Goal: Task Accomplishment & Management: Use online tool/utility

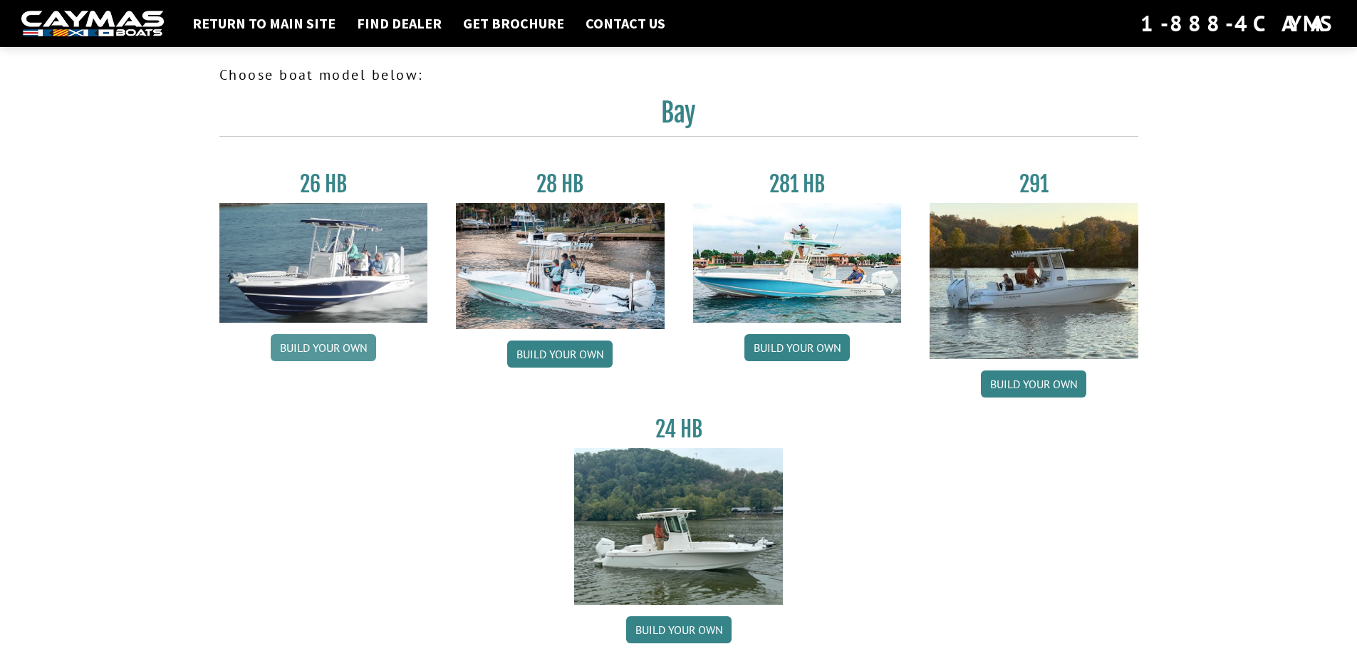
click at [342, 345] on link "Build your own" at bounding box center [323, 347] width 105 height 27
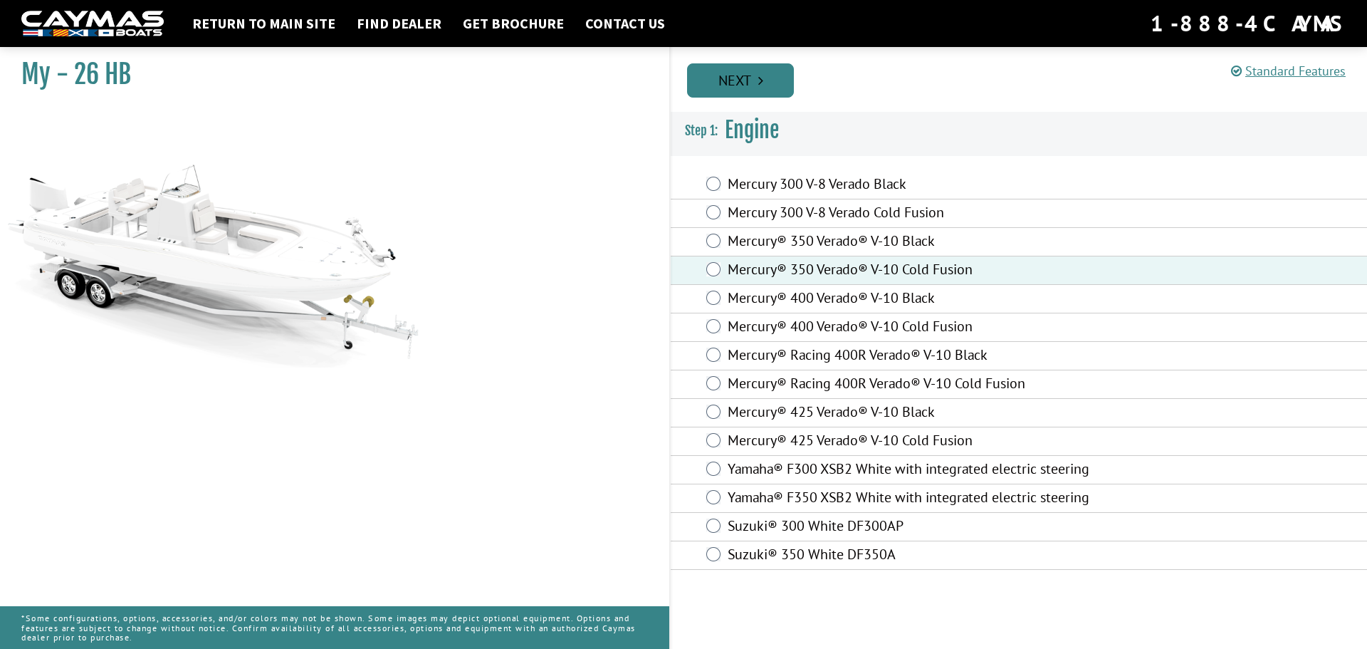
click at [743, 78] on link "Next" at bounding box center [740, 80] width 107 height 34
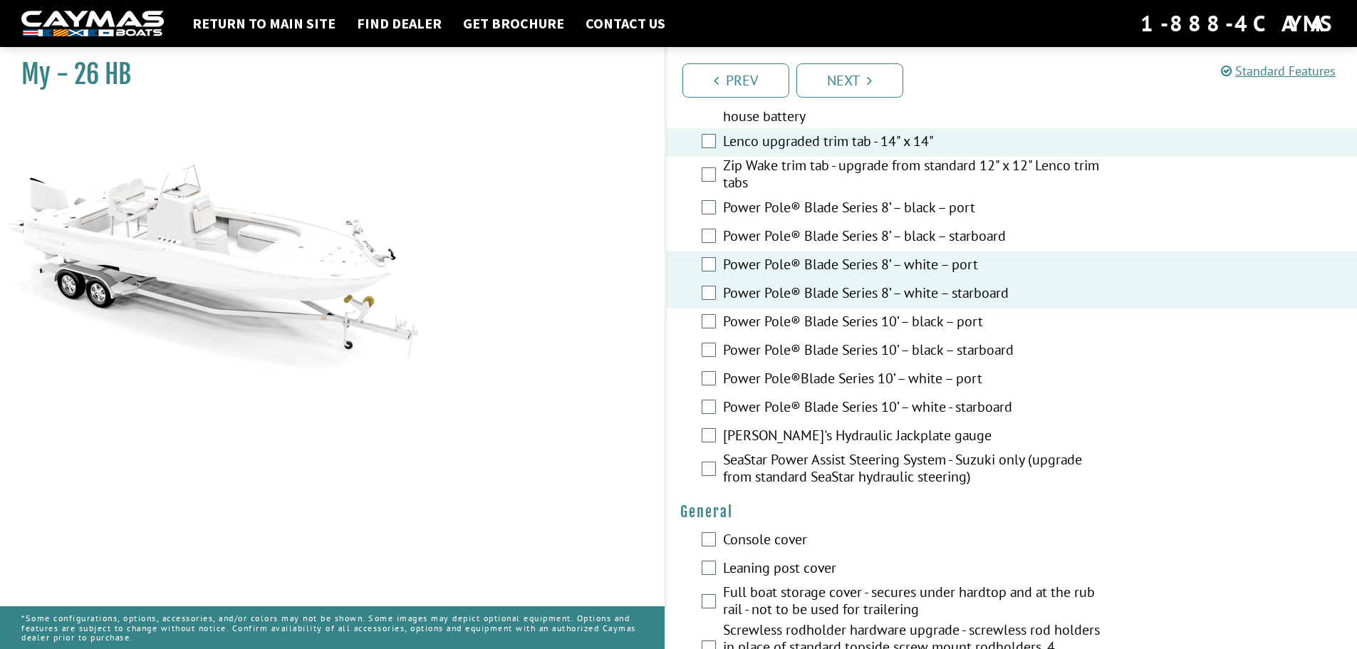
scroll to position [570, 0]
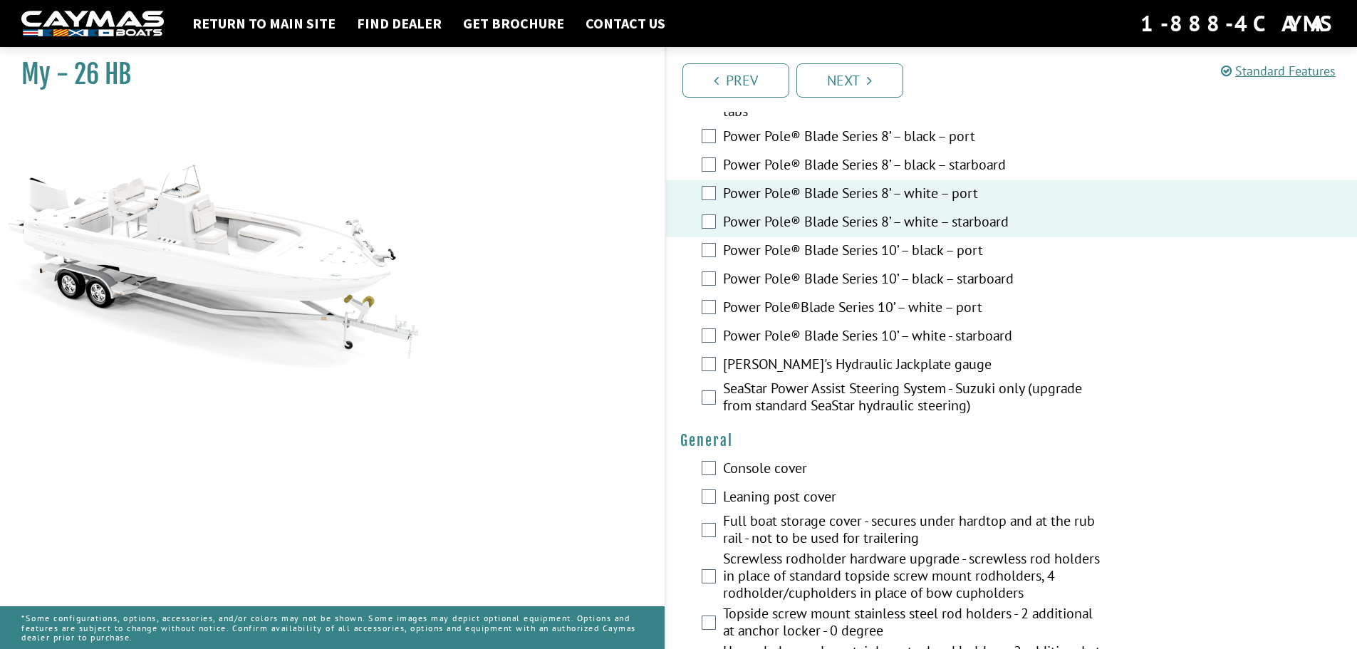
click at [710, 356] on div "[PERSON_NAME]'s Hydraulic Jackplate gauge" at bounding box center [1012, 365] width 692 height 28
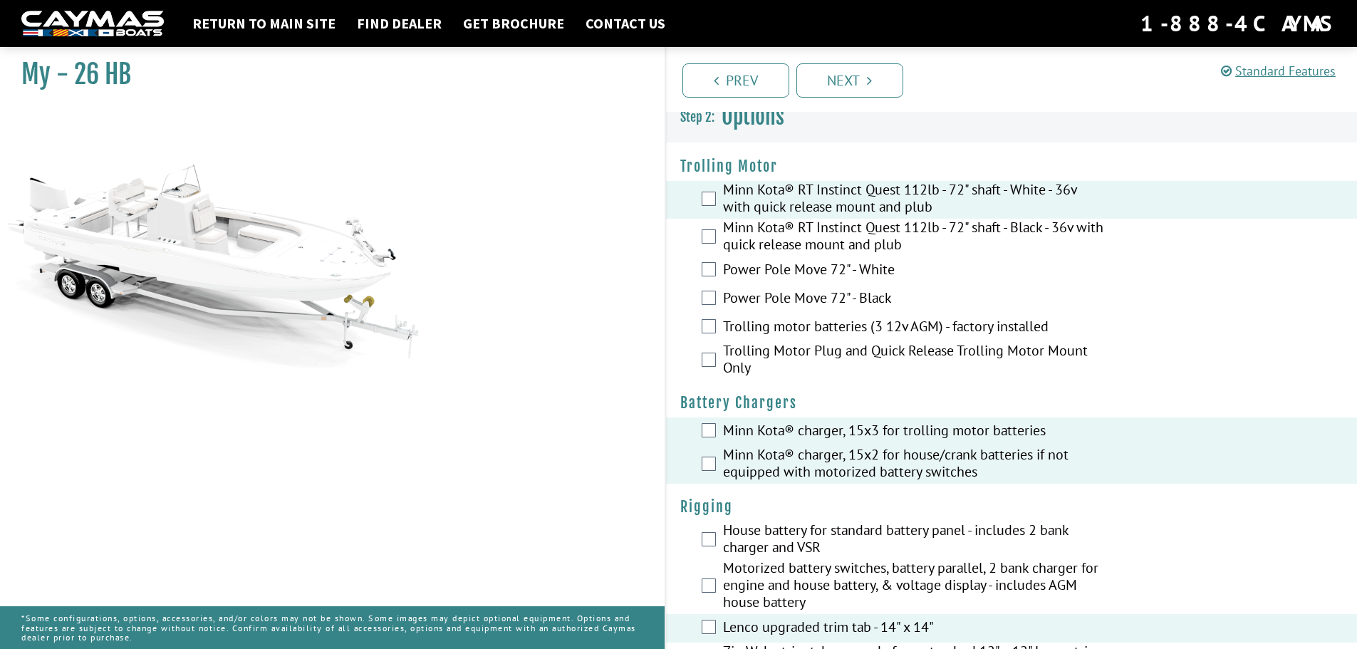
scroll to position [0, 0]
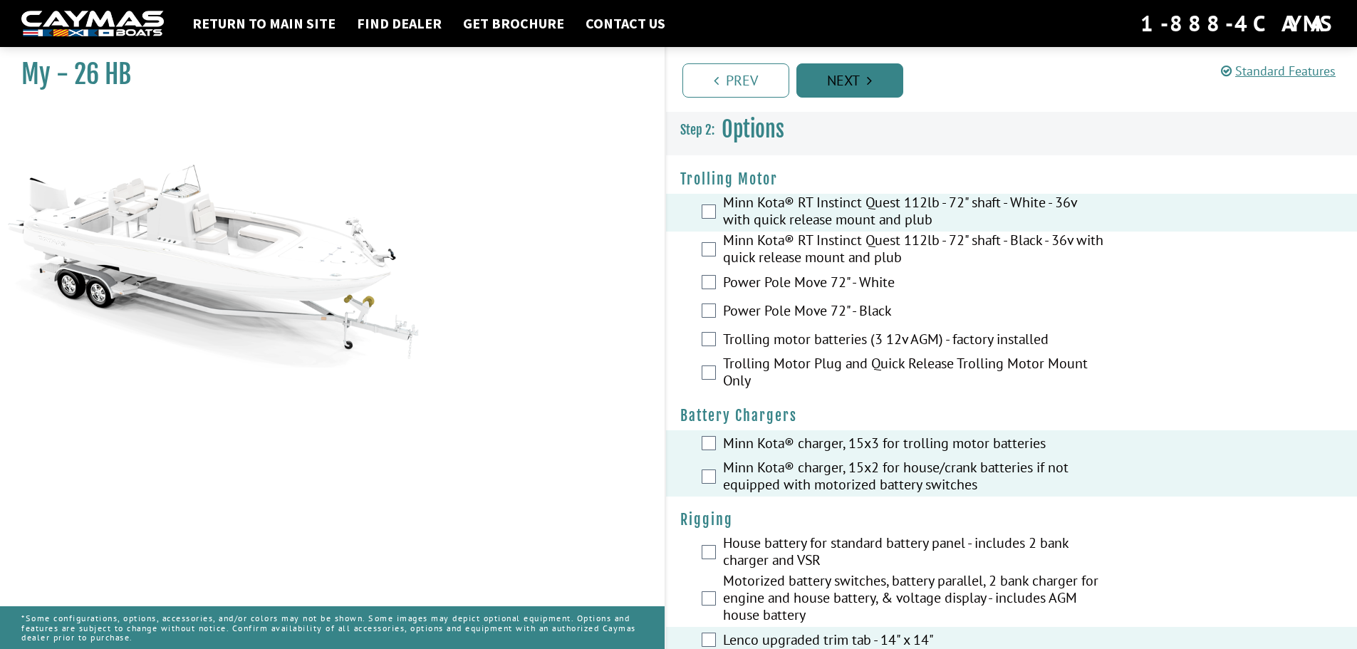
click at [871, 73] on icon "Pagination" at bounding box center [869, 80] width 5 height 14
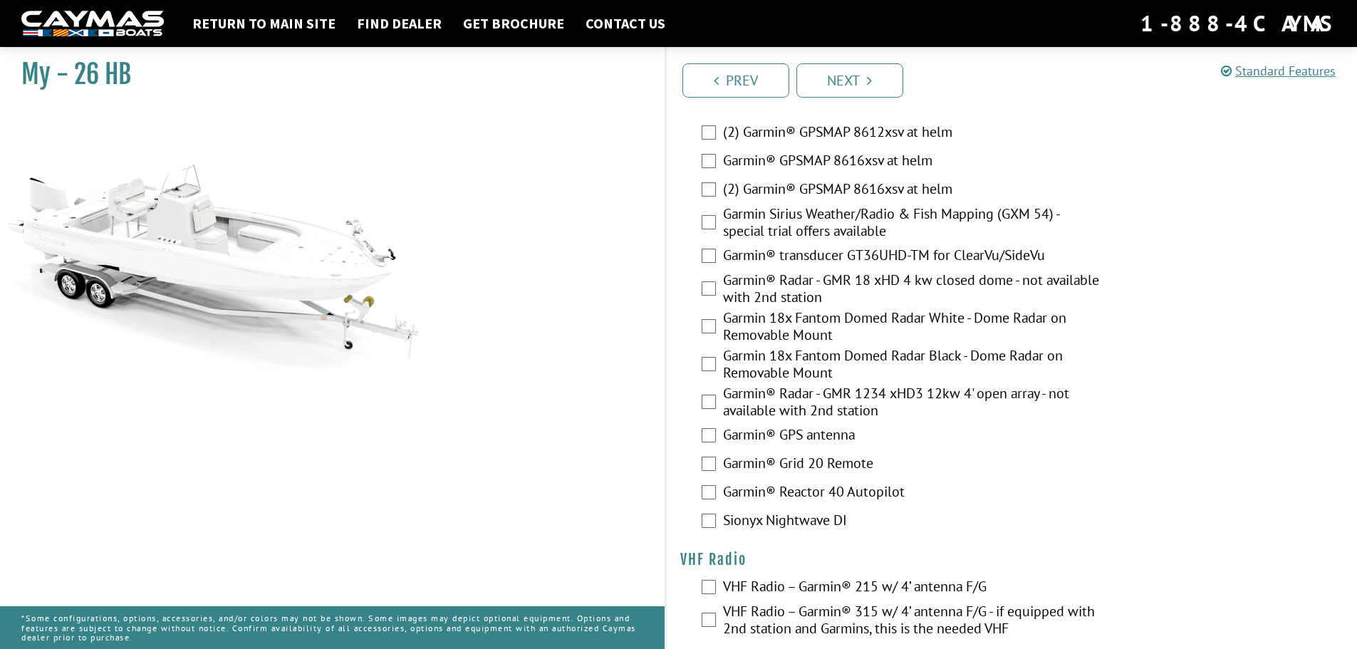
scroll to position [3519, 0]
